Goal: Register for event/course

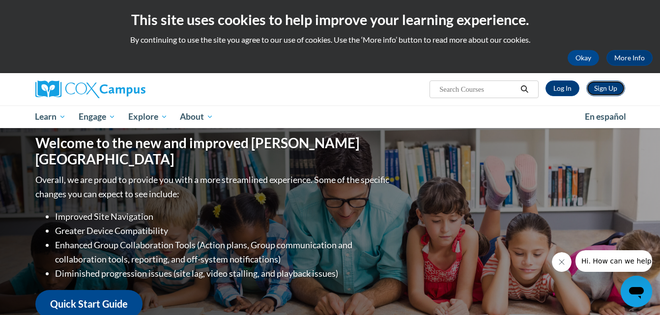
click at [612, 92] on link "Sign Up" at bounding box center [605, 89] width 39 height 16
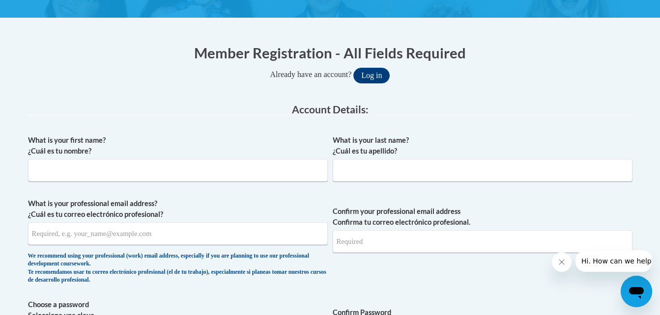
scroll to position [170, 0]
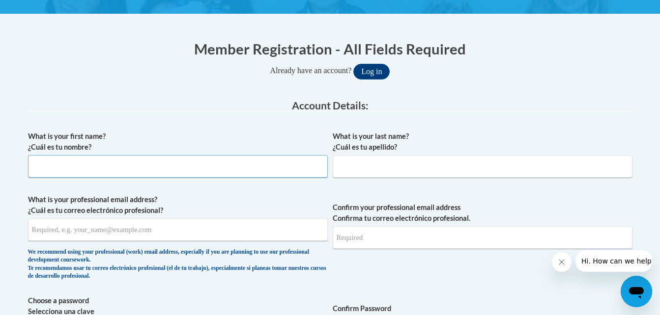
click at [282, 172] on input "What is your first name? ¿Cuál es tu nombre?" at bounding box center [178, 166] width 300 height 23
type input "a"
type input "[PERSON_NAME]"
click at [345, 165] on input "What is your last name? ¿Cuál es tu apellido?" at bounding box center [483, 166] width 300 height 23
type input "[PERSON_NAME]"
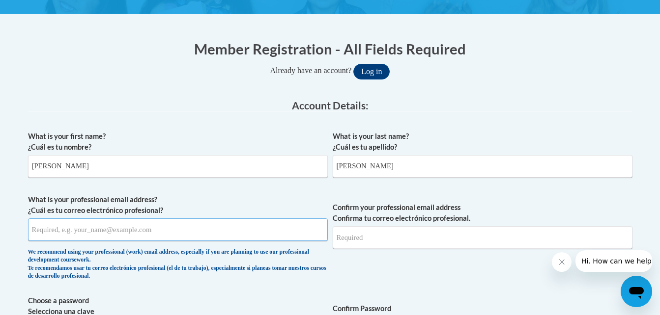
click at [268, 238] on input "What is your professional email address? ¿Cuál es tu correo electrónico profesi…" at bounding box center [178, 230] width 300 height 23
type input "[EMAIL_ADDRESS][DOMAIN_NAME]"
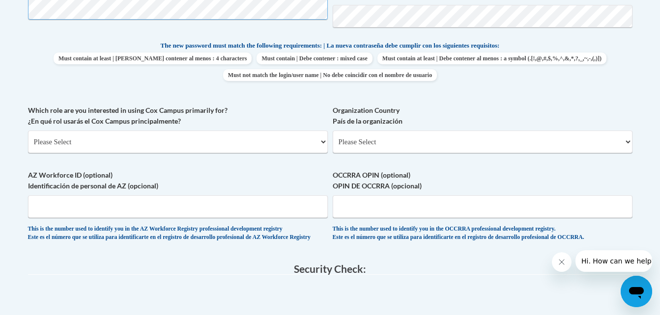
scroll to position [521, 0]
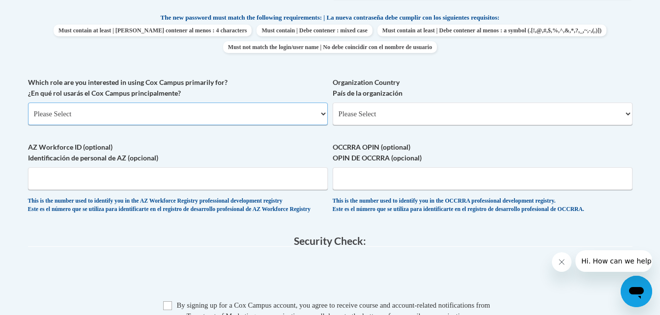
click at [288, 112] on select "Please Select College/University | Colegio/Universidad Community/Nonprofit Part…" at bounding box center [178, 114] width 300 height 23
select select "fbf2d438-af2f-41f8-98f1-81c410e29de3"
click at [28, 103] on select "Please Select College/University | Colegio/Universidad Community/Nonprofit Part…" at bounding box center [178, 114] width 300 height 23
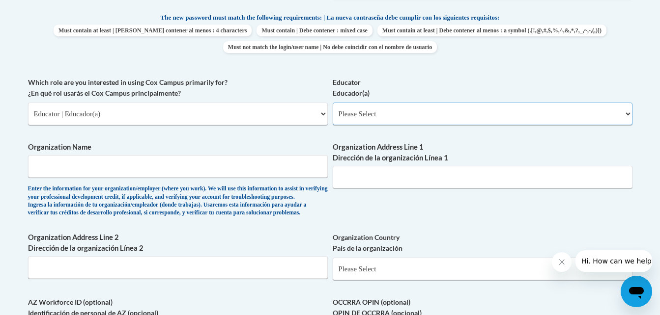
click at [414, 112] on select "Please Select Early Learning/Daycare Teacher/Family Home Care Provider | Maestr…" at bounding box center [483, 114] width 300 height 23
select select "5e2af403-4f2c-4e49-a02f-103e55d7b75b"
click at [333, 103] on select "Please Select Early Learning/Daycare Teacher/Family Home Care Provider | Maestr…" at bounding box center [483, 114] width 300 height 23
click at [219, 175] on input "Organization Name" at bounding box center [178, 166] width 300 height 23
type input "kiddie land preschool"
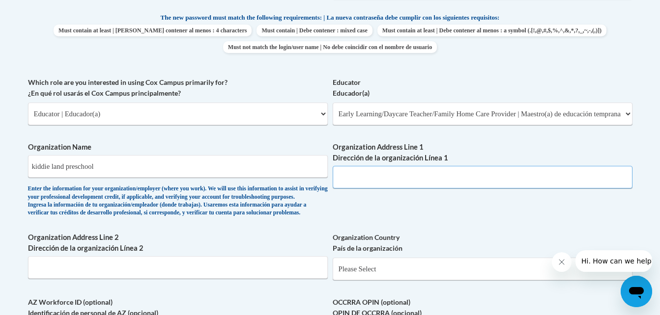
click at [373, 174] on input "Organization Address Line 1 Dirección de la organización Línea 1" at bounding box center [483, 177] width 300 height 23
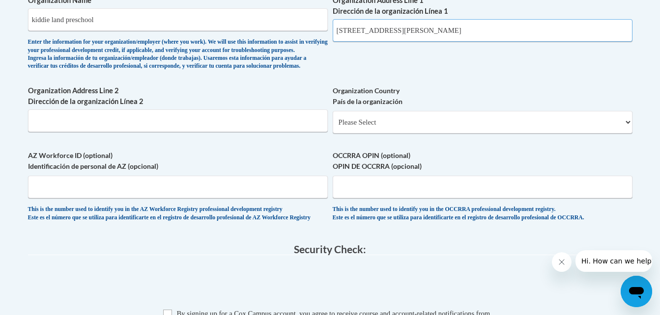
scroll to position [677, 0]
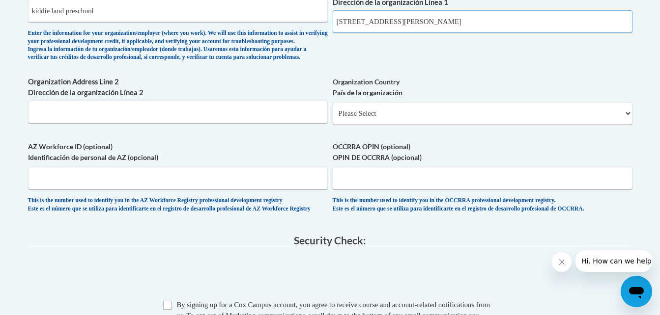
type input "13 bailie lane"
click at [398, 125] on select "Please Select United States | Estados Unidos Outside of the United States | Fue…" at bounding box center [483, 113] width 300 height 23
select select "ad49bcad-a171-4b2e-b99c-48b446064914"
click at [333, 118] on select "Please Select United States | Estados Unidos Outside of the United States | Fue…" at bounding box center [483, 113] width 300 height 23
select select
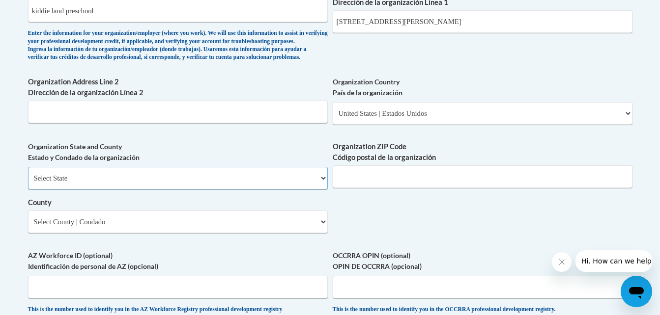
click at [315, 190] on select "Select State Alabama Alaska Arizona Arkansas California Colorado Connecticut De…" at bounding box center [178, 178] width 300 height 23
select select "Georgia"
click at [28, 183] on select "Select State Alabama Alaska Arizona Arkansas California Colorado Connecticut De…" at bounding box center [178, 178] width 300 height 23
click at [376, 188] on input "Organization ZIP Code Código postal de la organización" at bounding box center [483, 177] width 300 height 23
type input "30705"
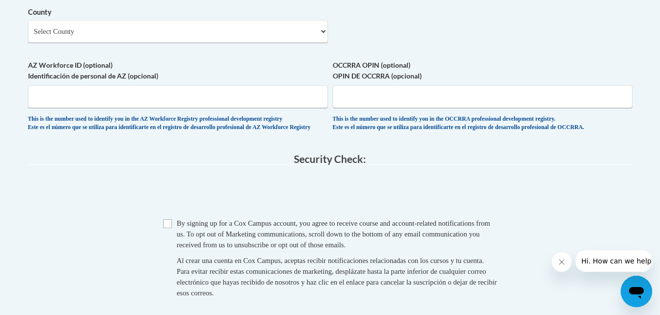
scroll to position [893, 0]
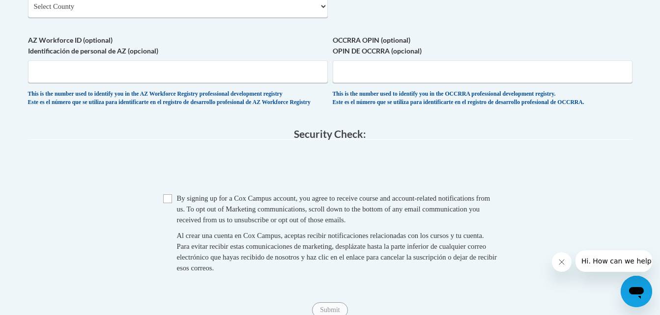
click at [171, 203] on input "Checkbox" at bounding box center [167, 199] width 9 height 9
checkbox input "true"
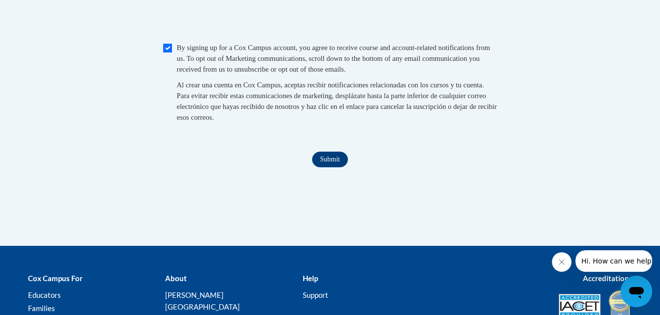
scroll to position [1051, 0]
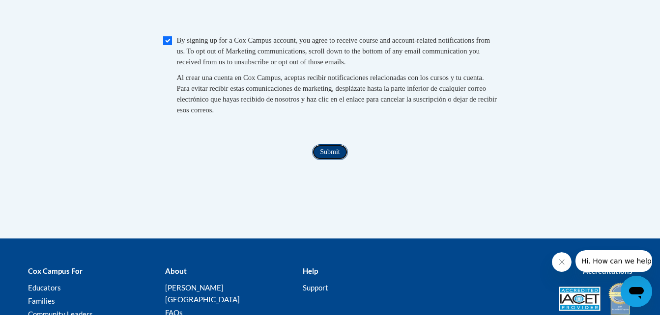
click at [339, 160] on input "Submit" at bounding box center [329, 152] width 35 height 16
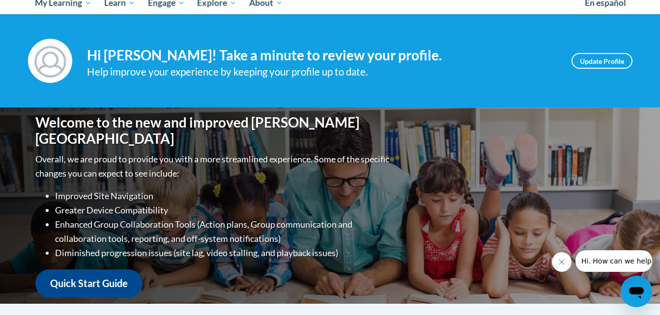
scroll to position [96, 0]
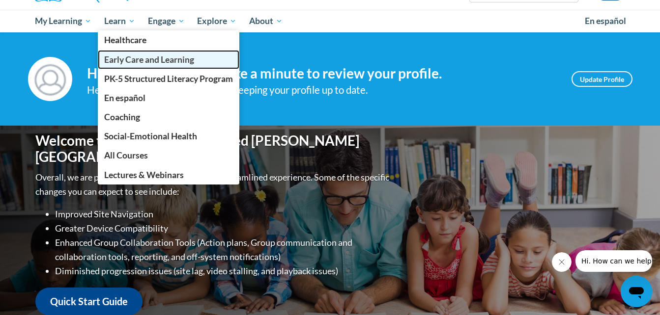
click at [134, 56] on span "Early Care and Learning" at bounding box center [149, 60] width 90 height 10
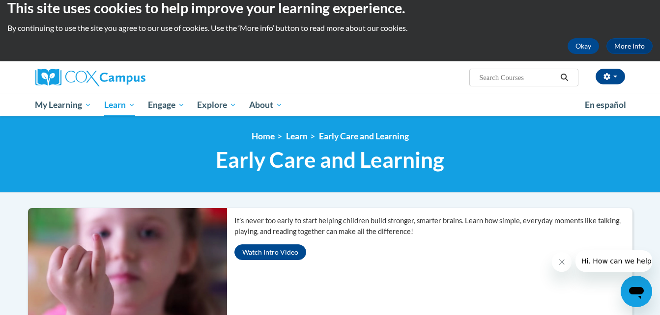
scroll to position [5, 0]
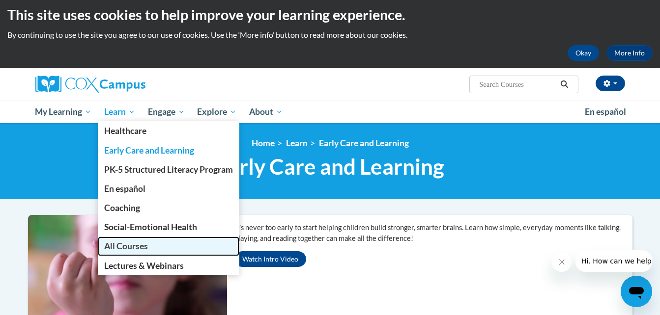
click at [132, 246] on span "All Courses" at bounding box center [126, 246] width 44 height 10
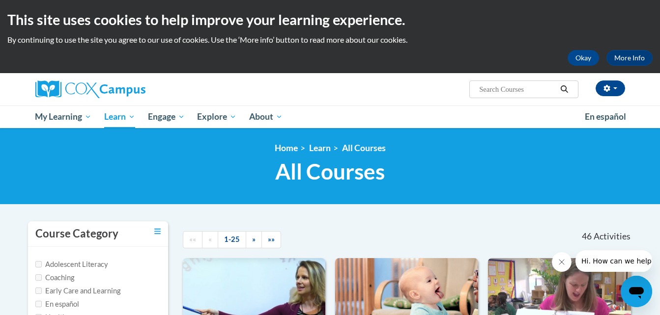
scroll to position [236, 0]
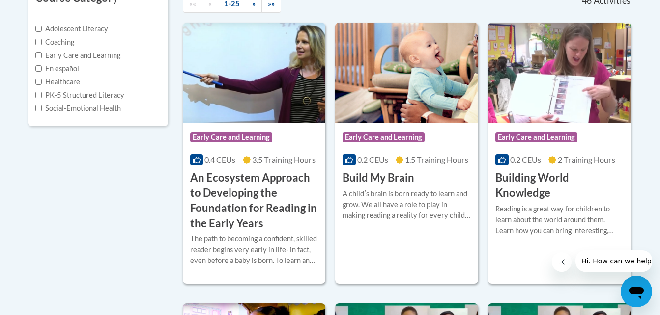
click at [44, 58] on label "Early Care and Learning" at bounding box center [77, 55] width 85 height 11
click at [42, 58] on input "Early Care and Learning" at bounding box center [38, 55] width 6 height 6
checkbox input "true"
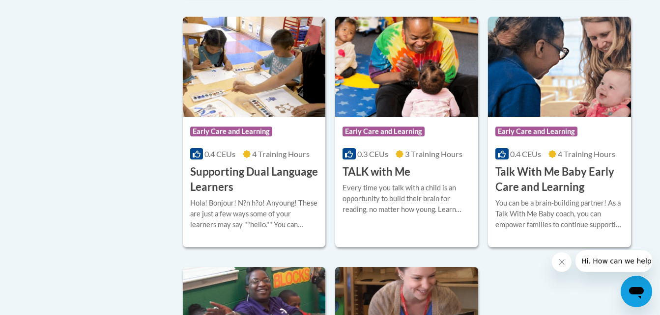
scroll to position [1306, 0]
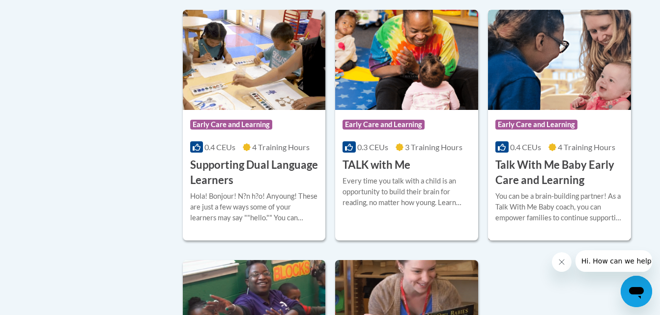
click at [567, 186] on h3 "Talk With Me Baby Early Care and Learning" at bounding box center [559, 173] width 128 height 30
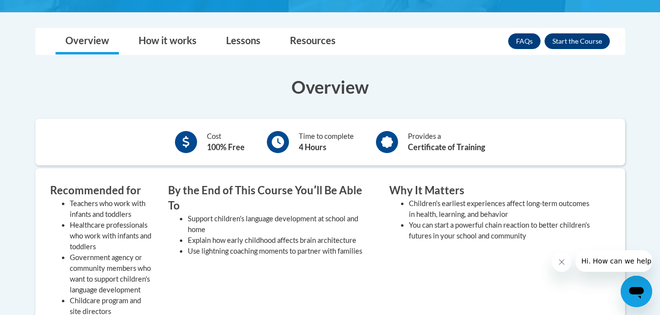
scroll to position [264, 0]
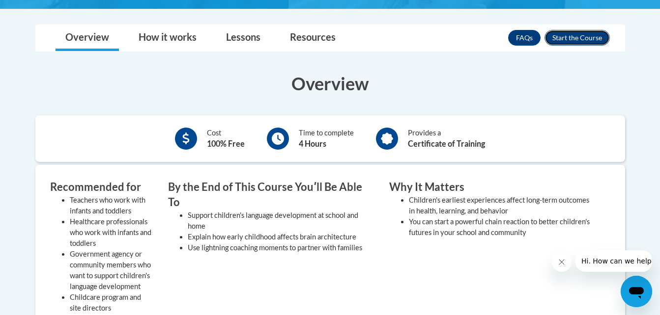
click at [558, 42] on button "Enroll" at bounding box center [576, 38] width 65 height 16
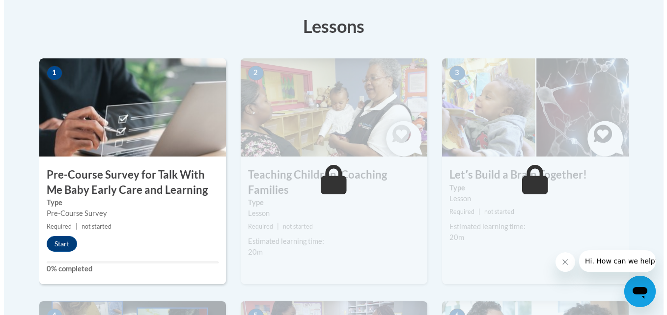
scroll to position [304, 0]
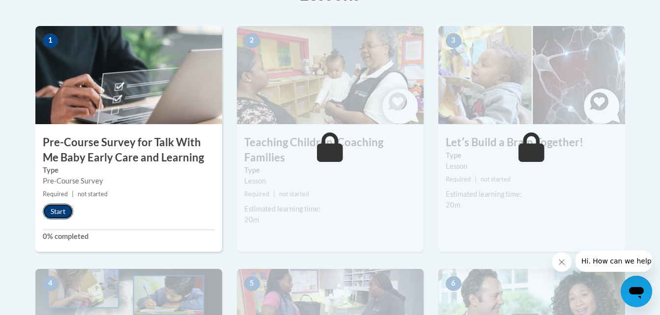
click at [63, 206] on button "Start" at bounding box center [58, 212] width 30 height 16
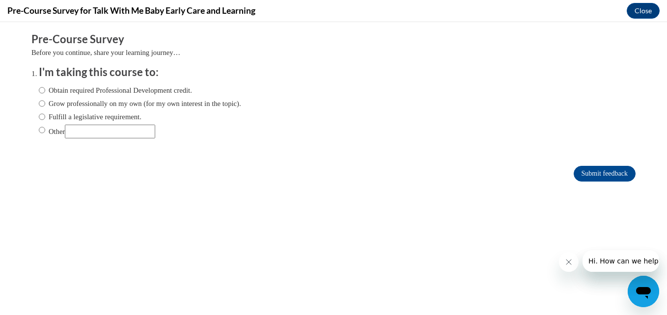
scroll to position [0, 0]
click at [44, 89] on label "Obtain required Professional Development credit." at bounding box center [115, 90] width 153 height 11
click at [44, 89] on input "Obtain required Professional Development credit." at bounding box center [42, 90] width 6 height 11
radio input "true"
click at [574, 167] on input "Submit feedback" at bounding box center [605, 174] width 62 height 16
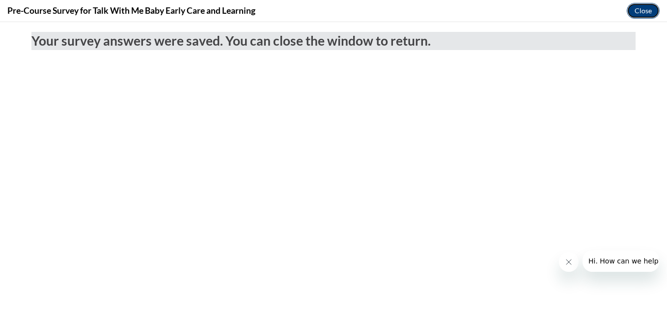
click at [642, 17] on button "Close" at bounding box center [643, 11] width 33 height 16
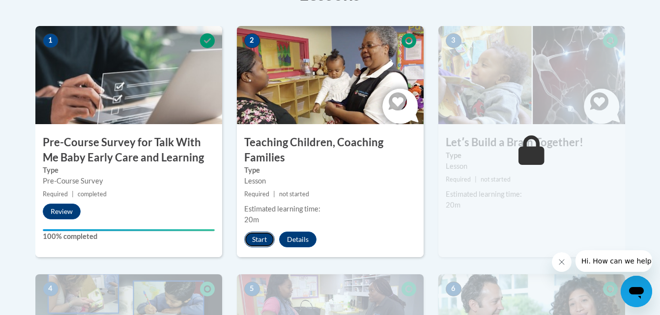
click at [259, 241] on button "Start" at bounding box center [259, 240] width 30 height 16
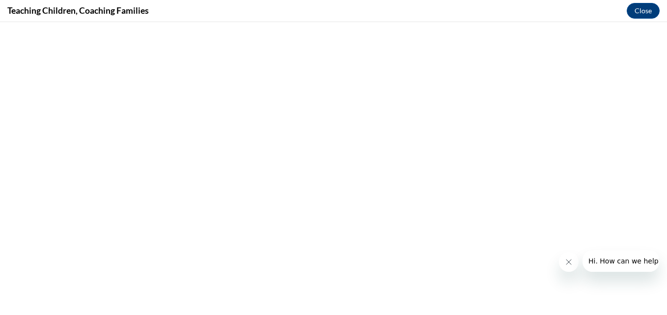
click at [571, 254] on button "Close message from company" at bounding box center [569, 263] width 20 height 20
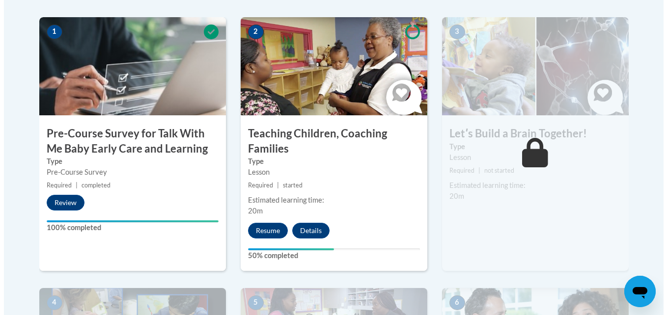
scroll to position [320, 0]
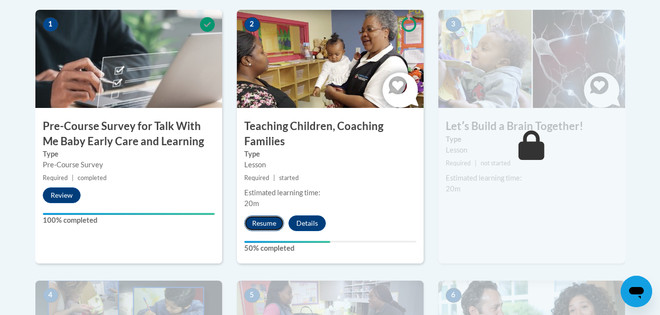
click at [275, 216] on button "Resume" at bounding box center [264, 224] width 40 height 16
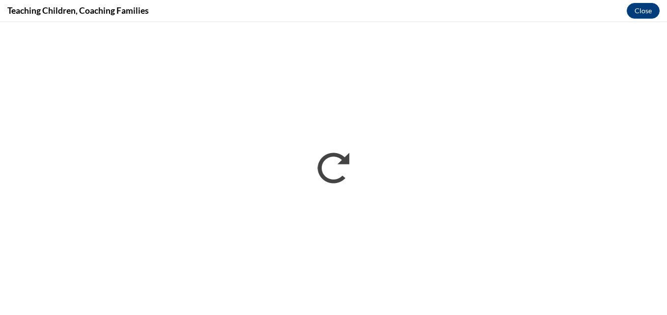
scroll to position [0, 0]
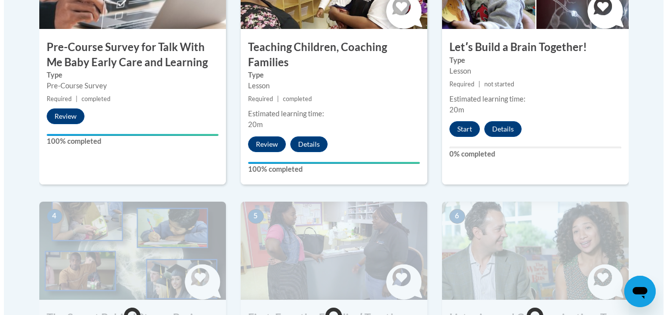
scroll to position [361, 0]
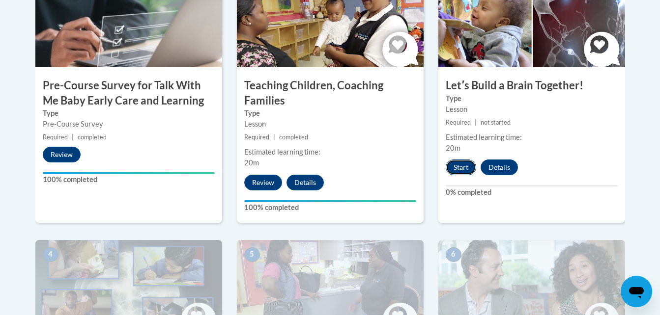
click at [455, 167] on button "Start" at bounding box center [461, 168] width 30 height 16
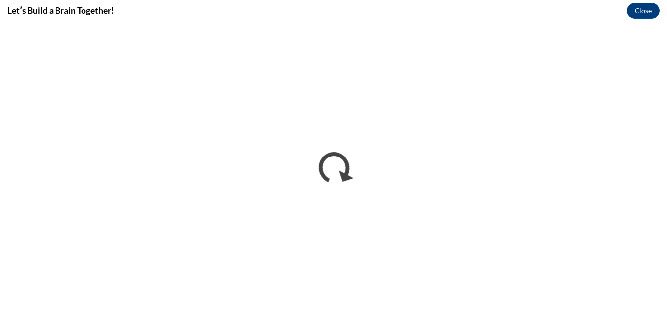
scroll to position [0, 0]
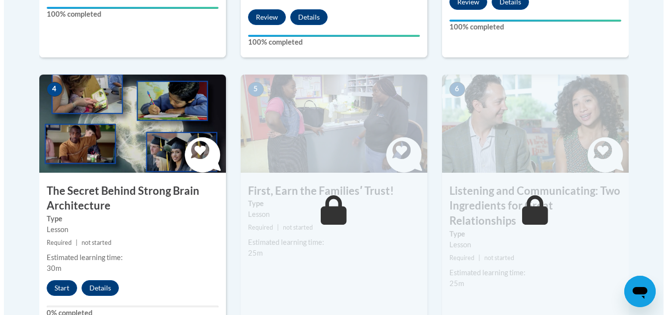
scroll to position [532, 0]
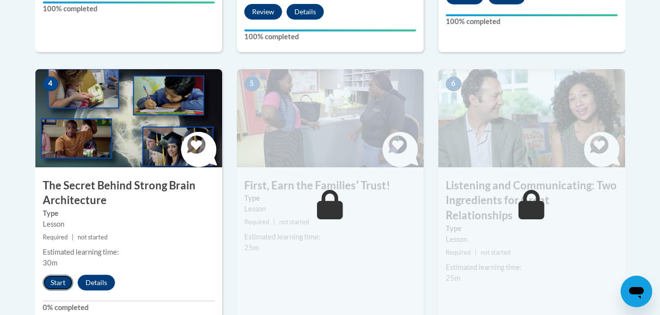
click at [58, 277] on button "Start" at bounding box center [58, 283] width 30 height 16
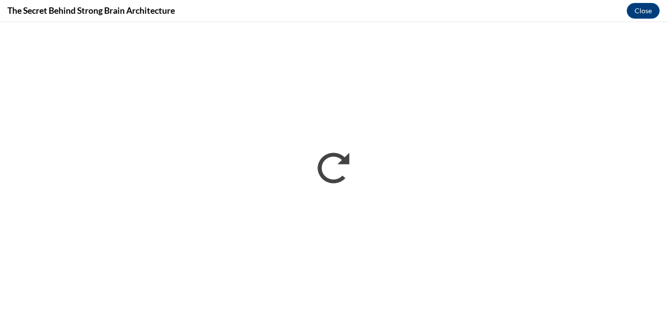
scroll to position [0, 0]
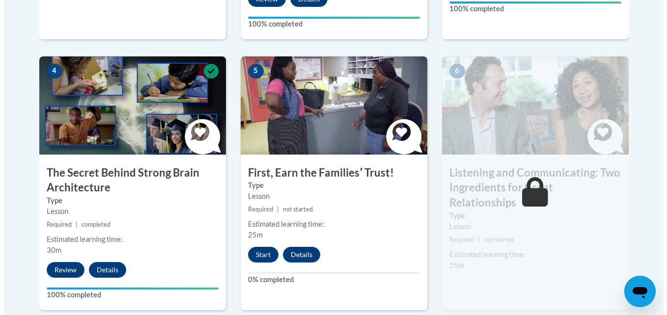
scroll to position [564, 0]
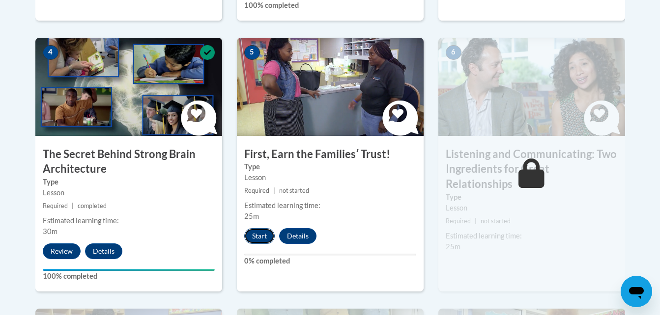
click at [260, 233] on button "Start" at bounding box center [259, 236] width 30 height 16
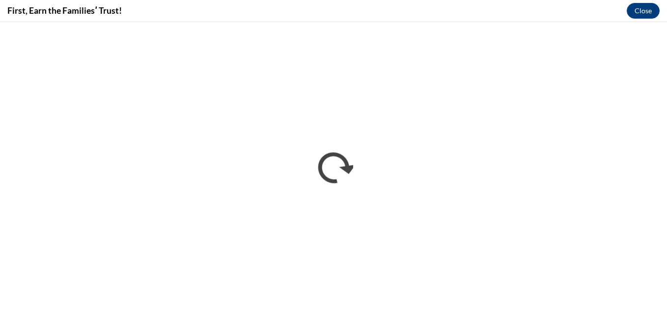
scroll to position [0, 0]
click at [635, 11] on button "Close" at bounding box center [643, 11] width 33 height 16
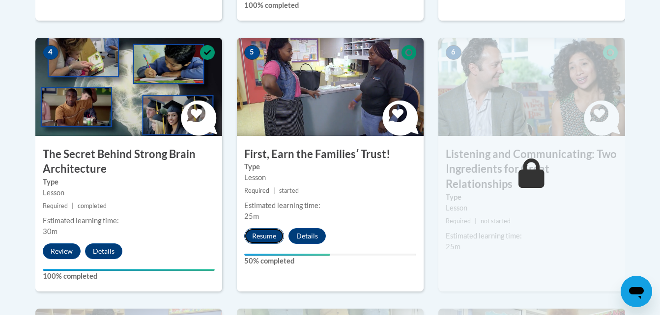
click at [274, 235] on button "Resume" at bounding box center [264, 236] width 40 height 16
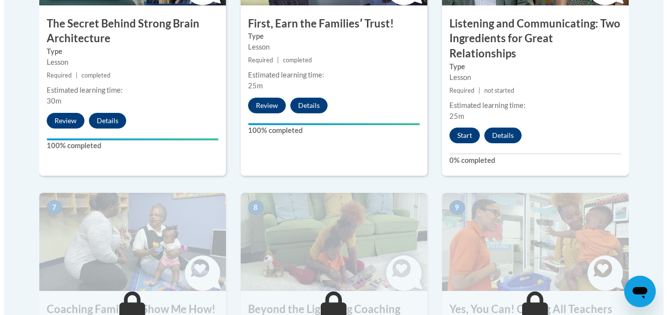
scroll to position [702, 0]
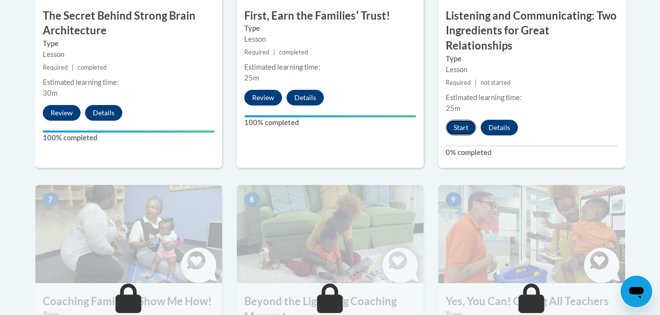
click at [454, 120] on button "Start" at bounding box center [461, 128] width 30 height 16
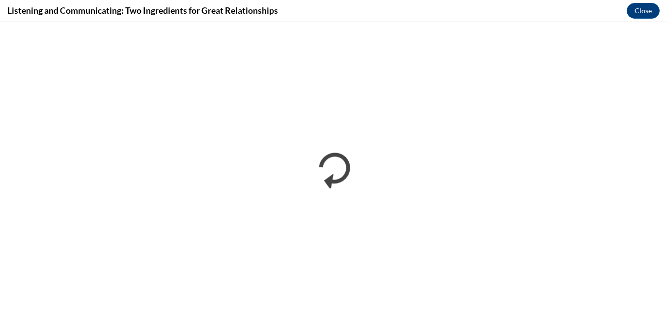
scroll to position [0, 0]
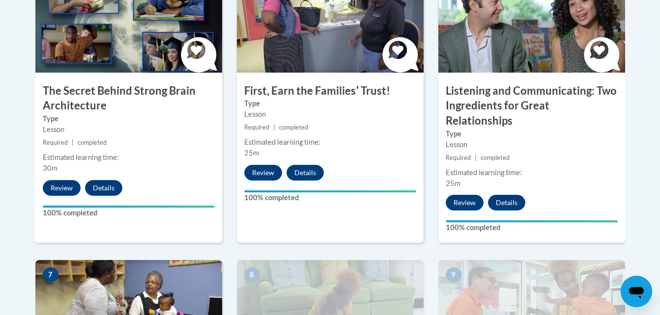
scroll to position [622, 0]
